Goal: Information Seeking & Learning: Learn about a topic

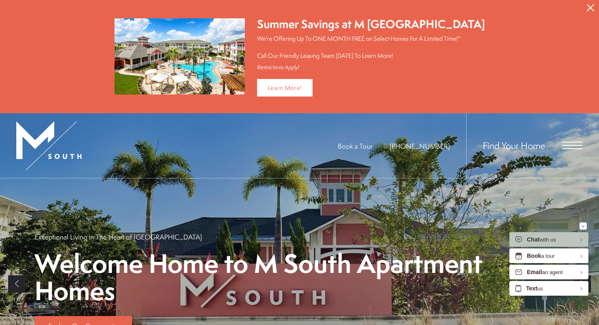
click at [562, 143] on div "Find Your Home" at bounding box center [524, 145] width 117 height 65
click at [569, 149] on div "Find Your Home" at bounding box center [524, 145] width 117 height 65
click at [569, 146] on span "Open Menu" at bounding box center [573, 145] width 20 height 7
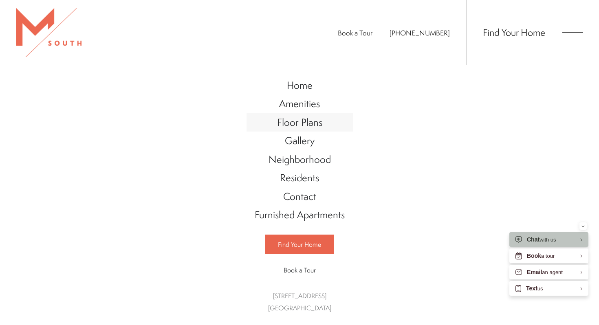
click at [305, 123] on span "Floor Plans" at bounding box center [299, 122] width 45 height 14
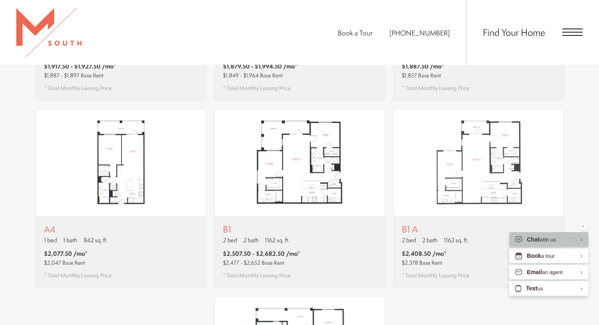
scroll to position [682, 0]
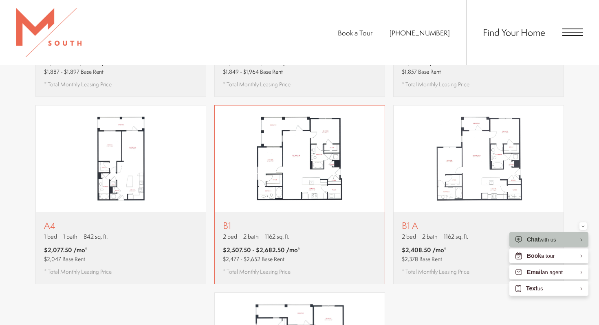
click at [336, 230] on div "B1 2 bed 2 bath 1162 sq. ft. $2,507.50 - $2,682.50 /mo* $2,477 - $2,652 Base Re…" at bounding box center [300, 248] width 170 height 72
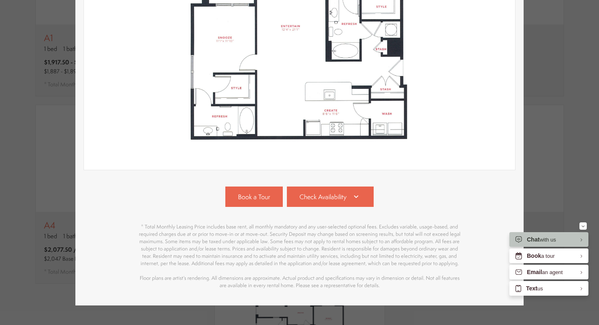
scroll to position [205, 0]
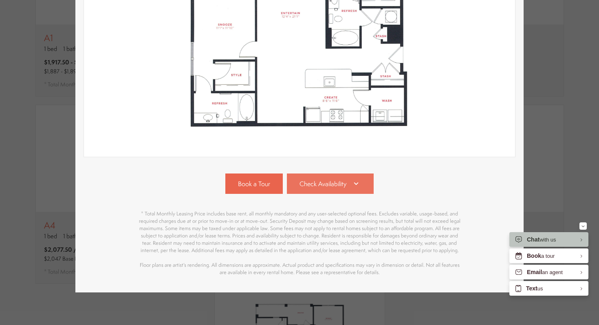
click at [355, 188] on icon at bounding box center [356, 184] width 10 height 10
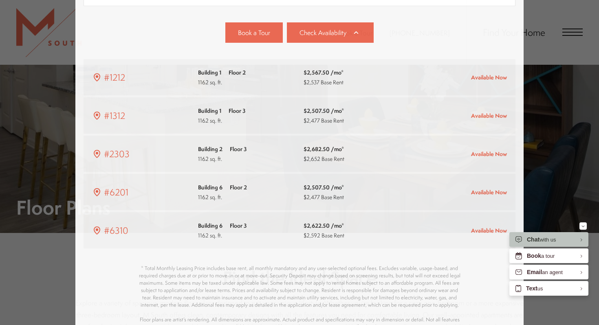
scroll to position [682, 0]
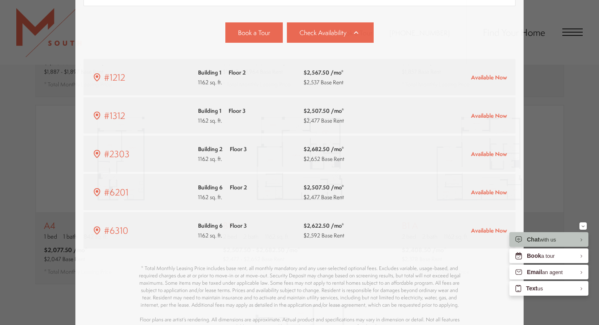
click at [573, 130] on div "B1 2 bed 2 bath 1162 sq. ft. $2,507.50 - $2,682.50 /mo* $2,477 - $2,652 Base Re…" at bounding box center [299, 162] width 599 height 325
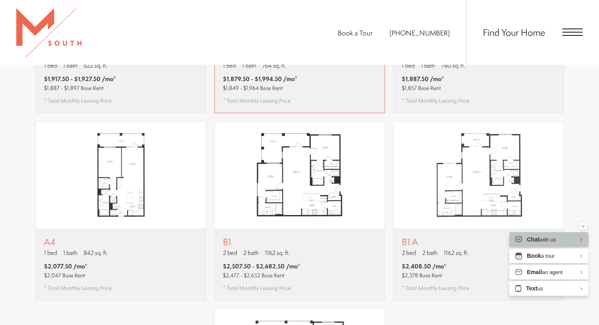
scroll to position [669, 0]
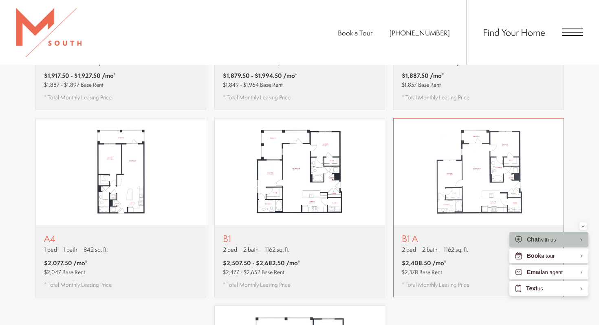
click at [439, 225] on div "B1 A 2 bed 2 bath 1162 sq. ft. $2,408.50 /mo* $2,378 Base Rent * Total Monthly …" at bounding box center [479, 261] width 170 height 72
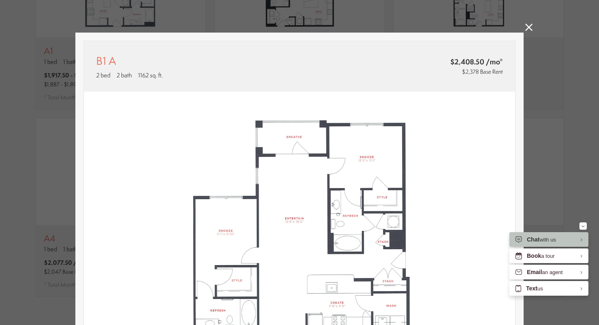
scroll to position [205, 0]
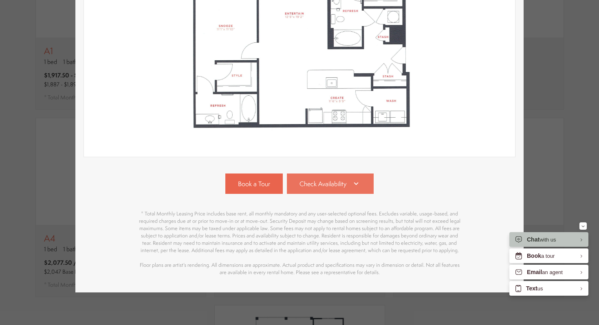
click at [341, 186] on span "Check Availability" at bounding box center [323, 183] width 47 height 9
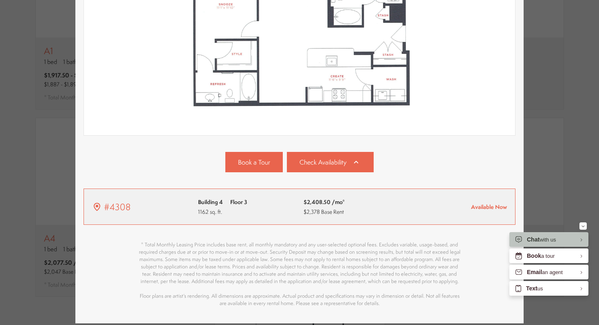
scroll to position [214, 0]
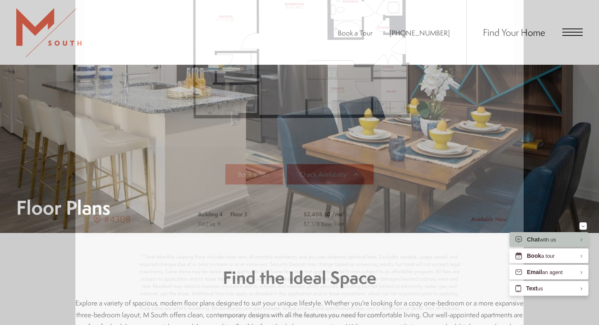
click at [542, 46] on div "B1 A 2 bed 2 bath 1162 sq. ft. $2,408.50 /mo* $2,378 Base Rent 2D 3D" at bounding box center [299, 162] width 599 height 325
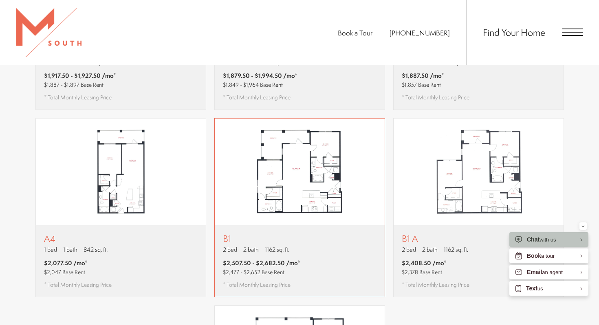
click at [298, 245] on p "2 bed 2 bath 1162 sq. ft." at bounding box center [261, 249] width 77 height 9
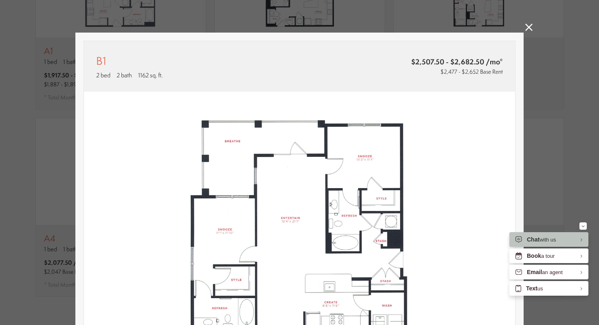
scroll to position [0, 0]
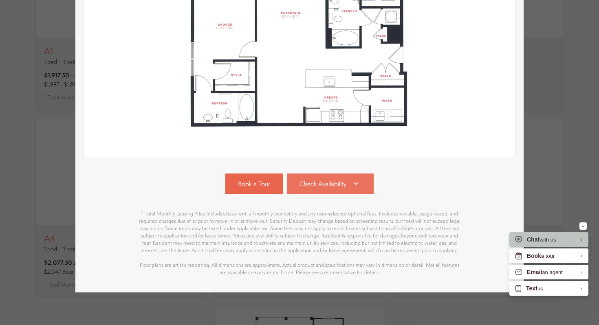
click at [325, 185] on span "Check Availability" at bounding box center [323, 183] width 47 height 9
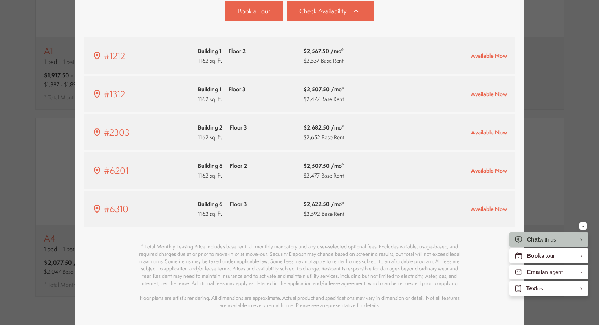
scroll to position [383, 0]
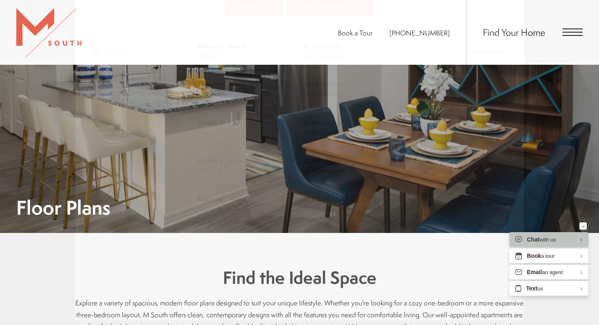
click at [533, 79] on div "B1 2 bed 2 bath 1162 sq. ft. $2,507.50 - $2,682.50 /mo* $2,477 - $2,652 Base Re…" at bounding box center [299, 162] width 599 height 325
